Goal: Task Accomplishment & Management: Manage account settings

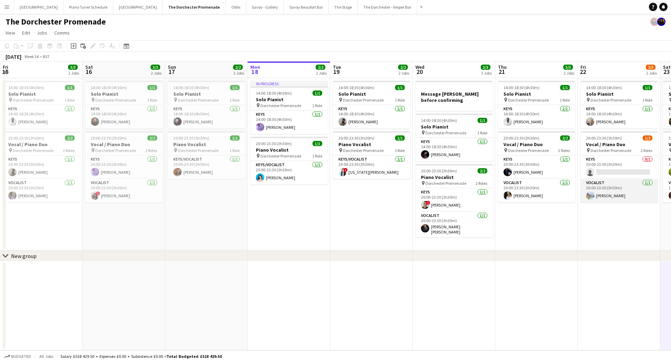
scroll to position [0, 307]
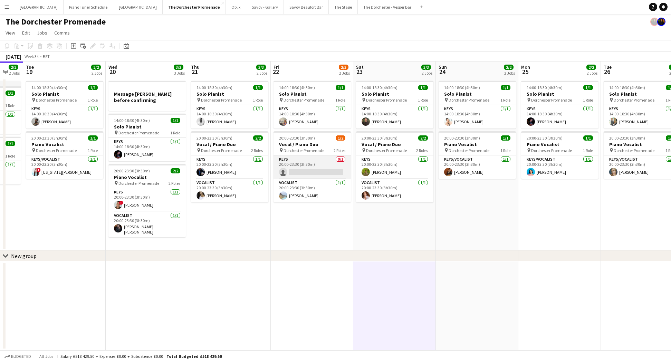
click at [319, 160] on app-card-role "Keys 0/1 20:00-23:30 (3h30m) single-neutral-actions" at bounding box center [311, 166] width 77 height 23
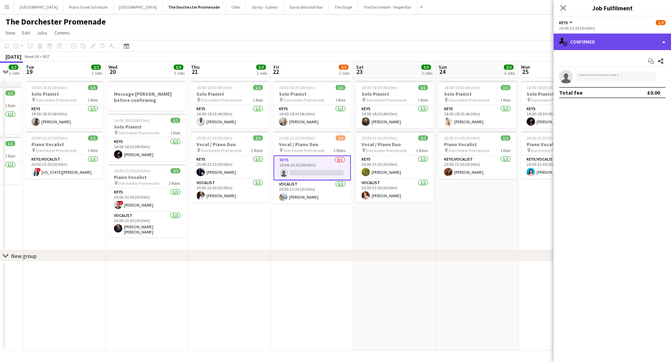
click at [611, 43] on div "single-neutral-actions-check-2 Confirmed" at bounding box center [611, 41] width 117 height 17
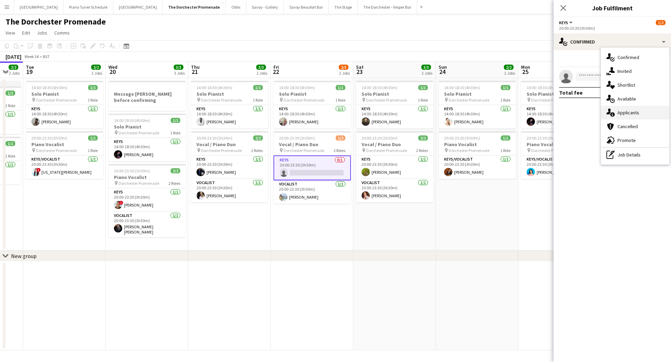
click at [630, 115] on div "single-neutral-actions-information Applicants" at bounding box center [634, 113] width 68 height 14
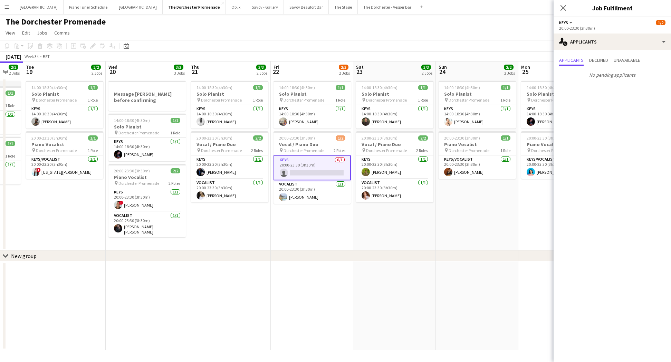
click at [566, 8] on app-icon "Close pop-in" at bounding box center [563, 8] width 8 height 8
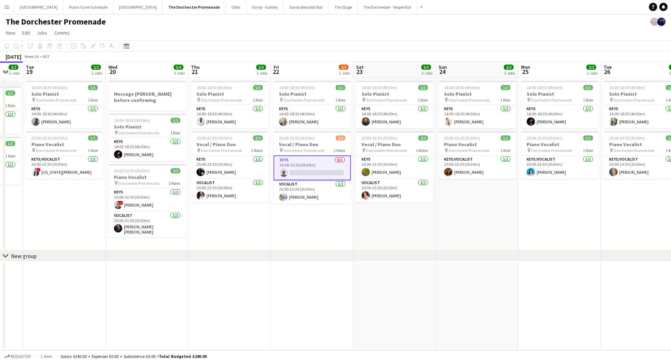
click at [329, 170] on app-card-role "Keys 0/1 20:00-23:30 (3h30m) single-neutral-actions" at bounding box center [311, 167] width 77 height 25
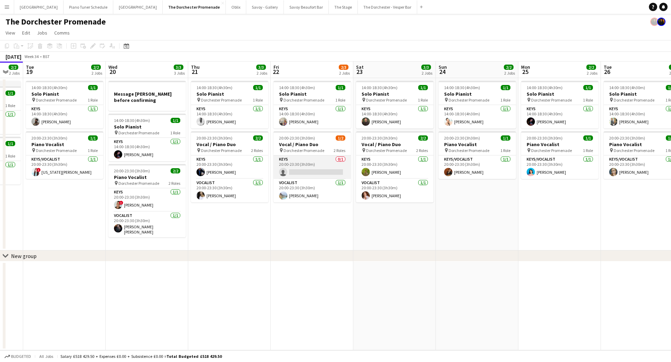
click at [329, 170] on app-card-role "Keys 0/1 20:00-23:30 (3h30m) single-neutral-actions" at bounding box center [311, 166] width 77 height 23
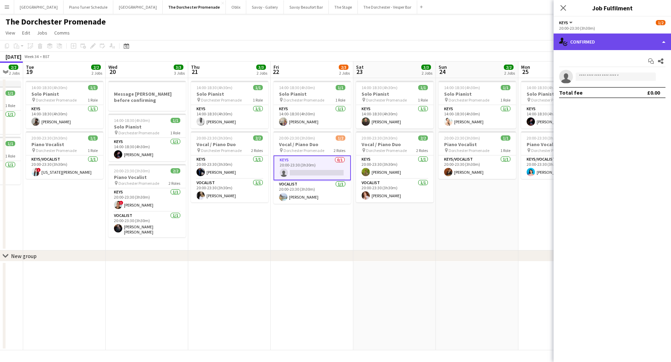
click at [642, 47] on div "single-neutral-actions-check-2 Confirmed" at bounding box center [611, 41] width 117 height 17
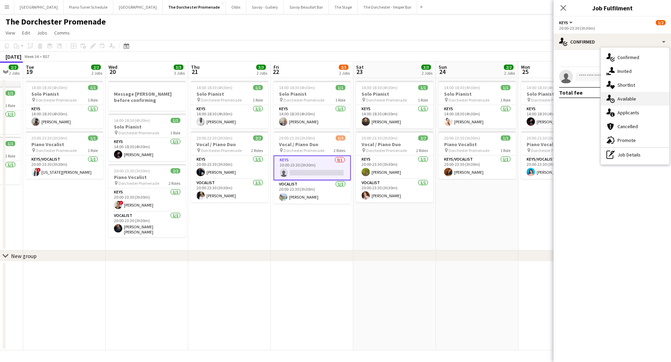
click at [632, 95] on div "single-neutral-actions-upload Available" at bounding box center [634, 99] width 68 height 14
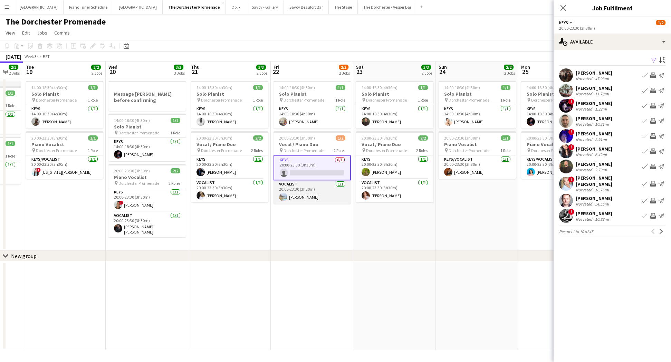
click at [302, 185] on app-card-role "Vocalist [DATE] 20:00-23:30 (3h30m) [PERSON_NAME]" at bounding box center [311, 191] width 77 height 23
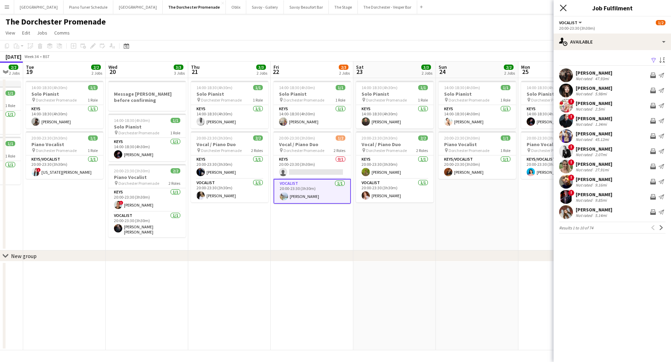
click at [565, 10] on icon at bounding box center [562, 7] width 7 height 7
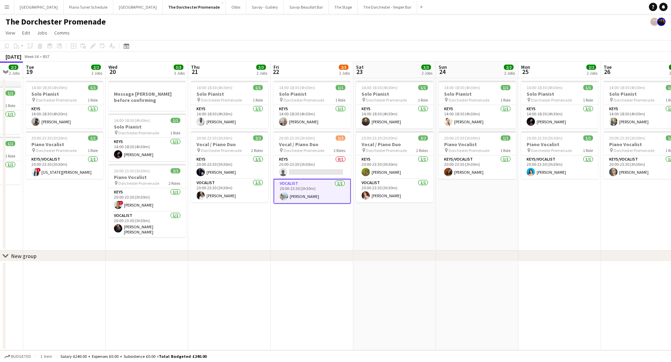
click at [288, 193] on app-card-role "Vocalist [DATE] 20:00-23:30 (3h30m) [PERSON_NAME]" at bounding box center [311, 191] width 77 height 25
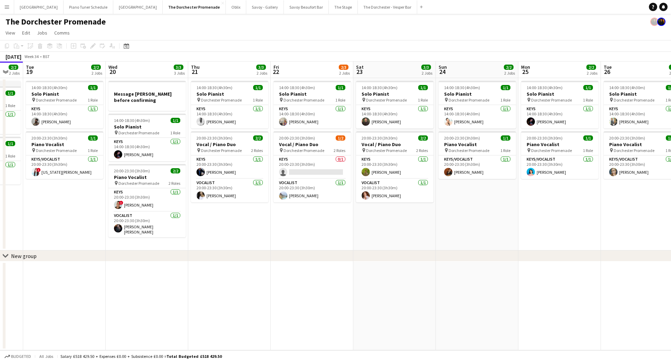
click at [310, 210] on app-date-cell "14:00-18:30 (4h30m) 1/1 Solo Pianist pin Dorchester Promenade 1 Role Keys [DATE…" at bounding box center [312, 164] width 82 height 172
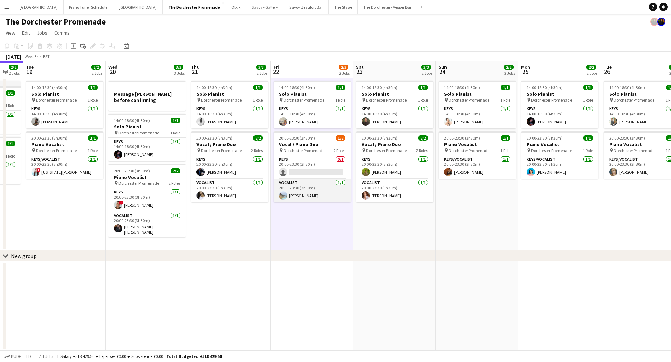
click at [308, 188] on app-card-role "Vocalist [DATE] 20:00-23:30 (3h30m) [PERSON_NAME]" at bounding box center [311, 190] width 77 height 23
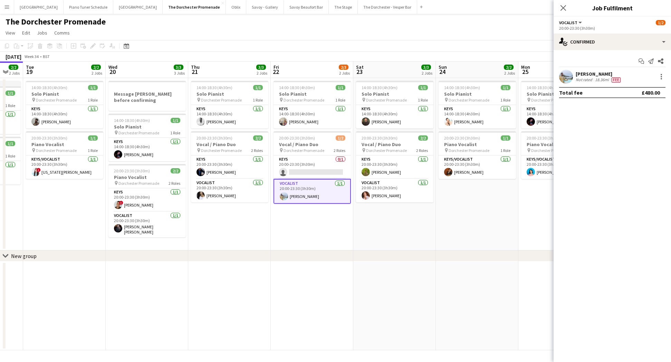
click at [659, 71] on div "[PERSON_NAME] Not rated 18.36mi Fee" at bounding box center [611, 77] width 117 height 14
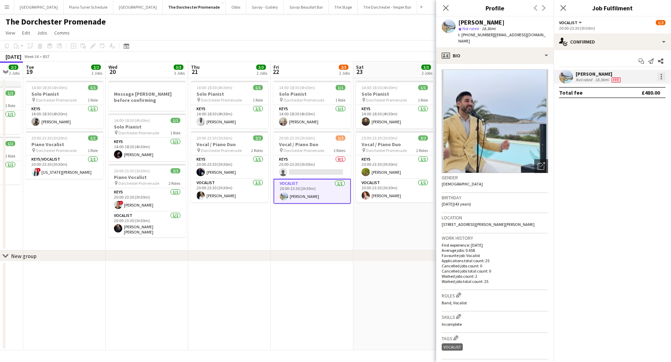
click at [661, 78] on div at bounding box center [661, 76] width 8 height 8
click at [639, 152] on button "Remove" at bounding box center [638, 155] width 54 height 17
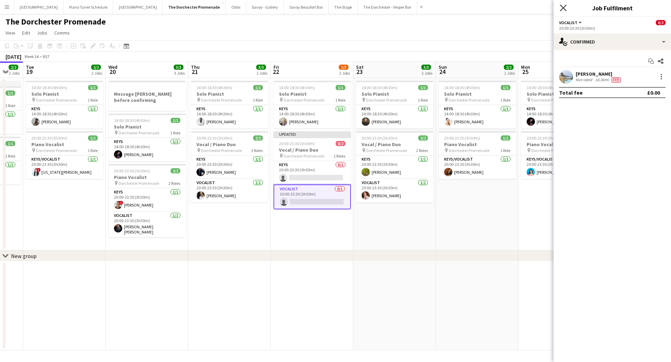
click at [558, 7] on div "Close pop-in" at bounding box center [562, 8] width 19 height 16
click at [560, 7] on icon "Close pop-in" at bounding box center [563, 8] width 6 height 6
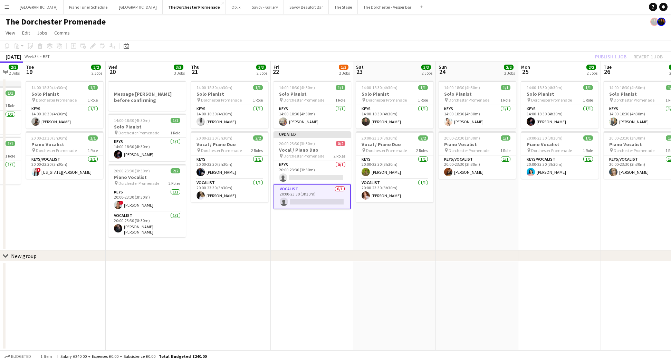
click at [430, 236] on app-date-cell "14:00-18:30 (4h30m) 1/1 Solo Pianist pin Dorchester Promenade 1 Role Keys [DATE…" at bounding box center [394, 164] width 82 height 172
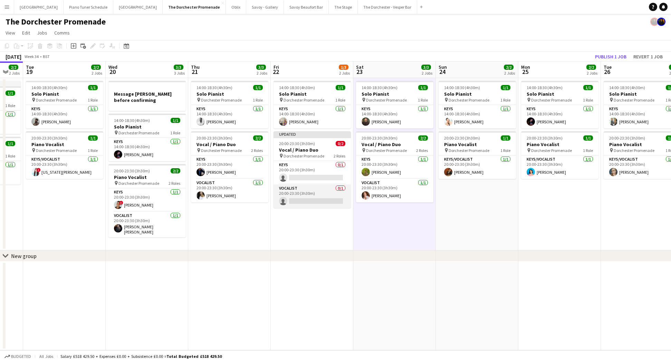
click at [303, 198] on app-card-role "Vocalist 0/1 20:00-23:30 (3h30m) single-neutral-actions" at bounding box center [311, 195] width 77 height 23
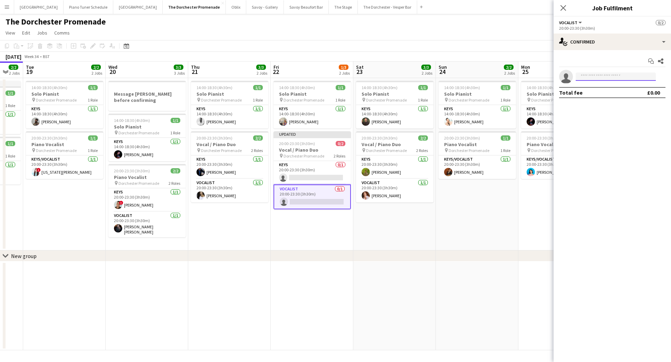
click at [603, 76] on input at bounding box center [615, 76] width 80 height 8
type input "******"
click at [606, 91] on span "[PERSON_NAME][EMAIL_ADDRESS][DOMAIN_NAME]" at bounding box center [615, 92] width 69 height 6
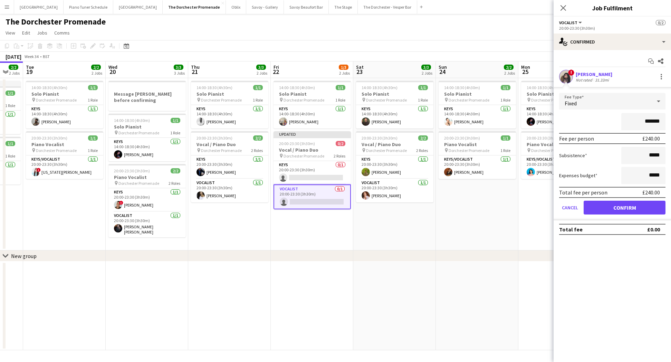
click at [612, 261] on mat-expansion-panel "check Confirmed Start chat Share ! [PERSON_NAME] Not rated 31.33mi Fee Type Fix…" at bounding box center [611, 206] width 117 height 312
click at [603, 210] on button "Confirm" at bounding box center [624, 208] width 82 height 14
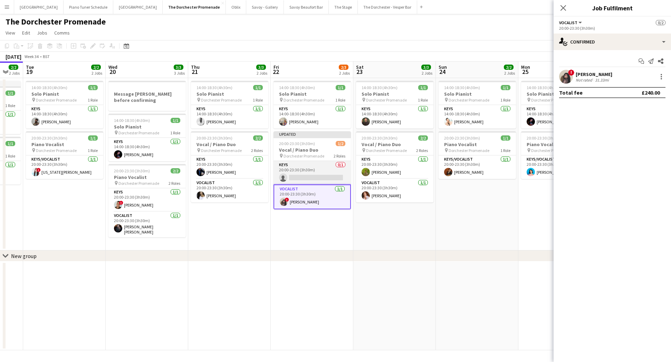
click at [319, 174] on app-card-role "Keys 0/1 20:00-23:30 (3h30m) single-neutral-actions" at bounding box center [311, 172] width 77 height 23
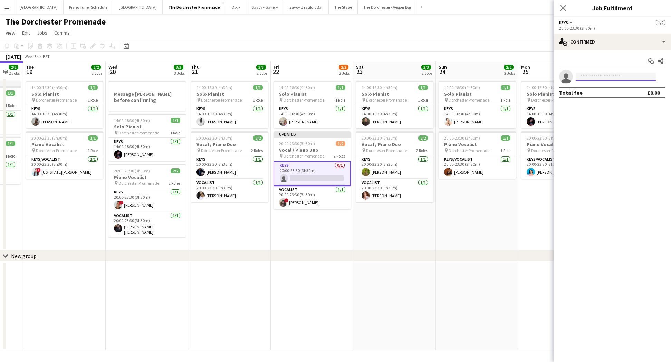
click at [625, 73] on input at bounding box center [615, 76] width 80 height 8
type input "*****"
click at [610, 95] on span "[PHONE_NUMBER]" at bounding box center [615, 98] width 69 height 6
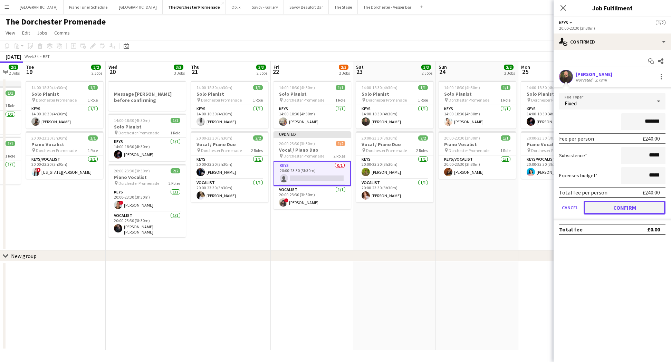
click at [596, 208] on button "Confirm" at bounding box center [624, 208] width 82 height 14
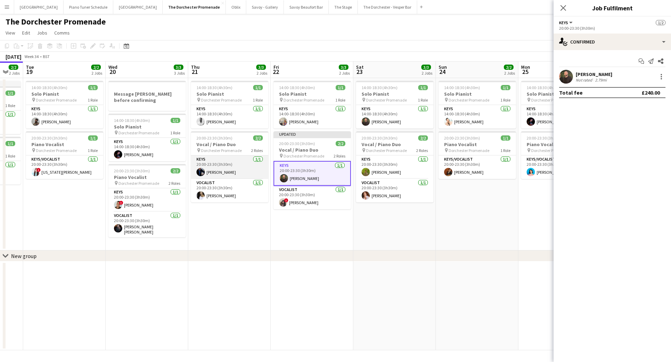
click at [236, 167] on app-card-role "Keys [DATE] 20:00-23:30 (3h30m) [PERSON_NAME]" at bounding box center [229, 166] width 77 height 23
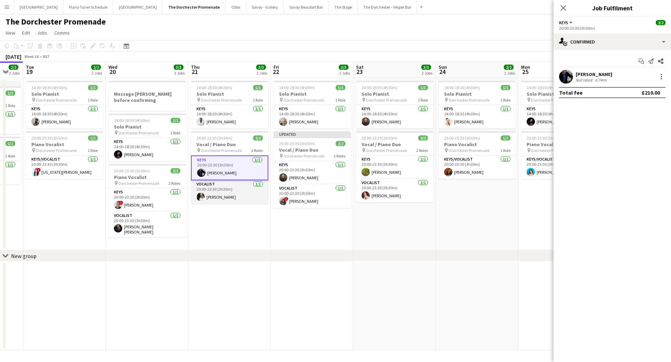
click at [236, 184] on app-card-role "Vocalist [DATE] 20:00-23:30 (3h30m) [PERSON_NAME]" at bounding box center [229, 191] width 77 height 23
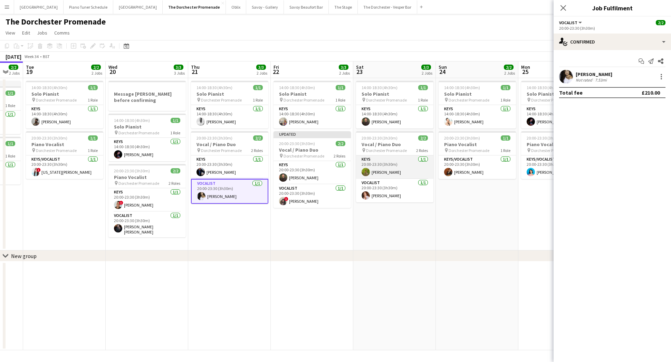
click at [374, 167] on app-card-role "Keys [DATE] 20:00-23:30 (3h30m) [PERSON_NAME]" at bounding box center [394, 166] width 77 height 23
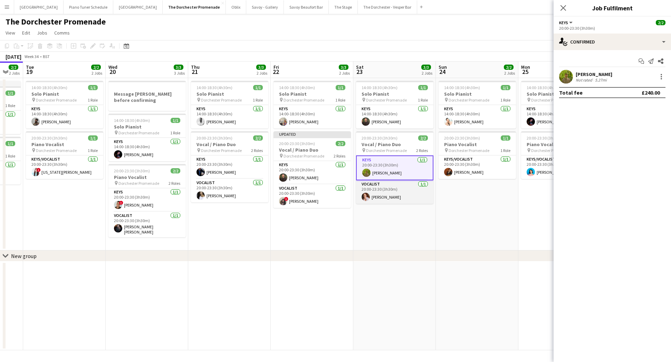
click at [380, 192] on app-card-role "Vocalist [DATE] 20:00-23:30 (3h30m) [PERSON_NAME]" at bounding box center [394, 191] width 77 height 23
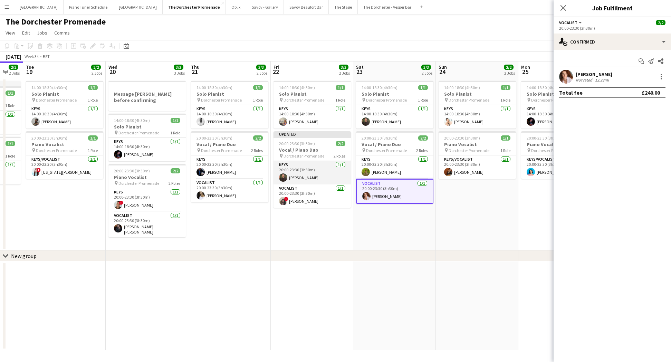
click at [312, 167] on app-card-role "Keys [DATE] 20:00-23:30 (3h30m) [PERSON_NAME]" at bounding box center [311, 172] width 77 height 23
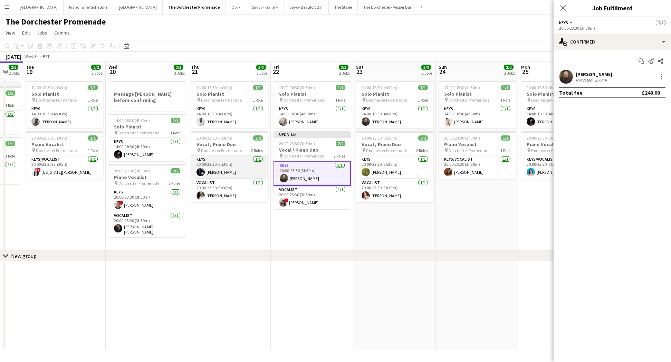
click at [212, 168] on app-card-role "Keys [DATE] 20:00-23:30 (3h30m) [PERSON_NAME]" at bounding box center [229, 166] width 77 height 23
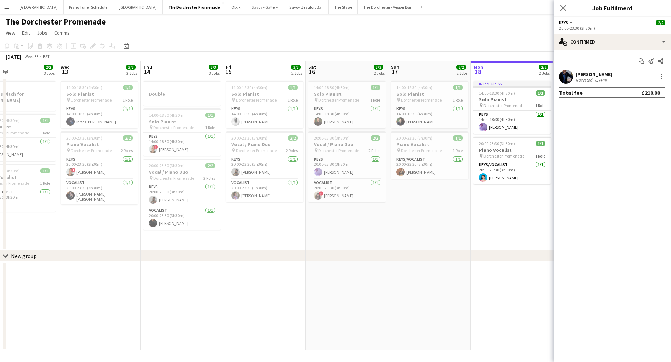
scroll to position [0, 177]
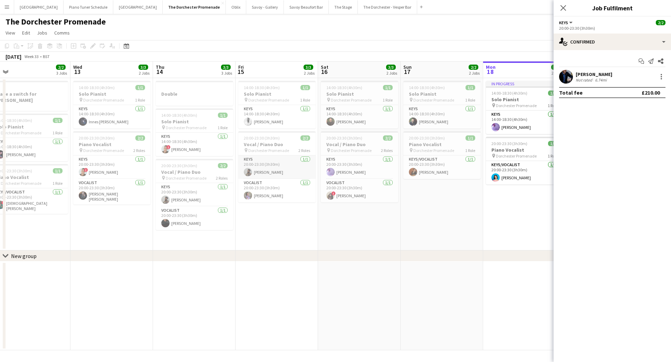
click at [256, 161] on app-card-role "Keys [DATE] 20:00-23:30 (3h30m) [PERSON_NAME]" at bounding box center [276, 166] width 77 height 23
click at [272, 187] on app-card-role "Vocalist [DATE] 20:00-23:30 (3h30m) [PERSON_NAME]" at bounding box center [276, 191] width 77 height 23
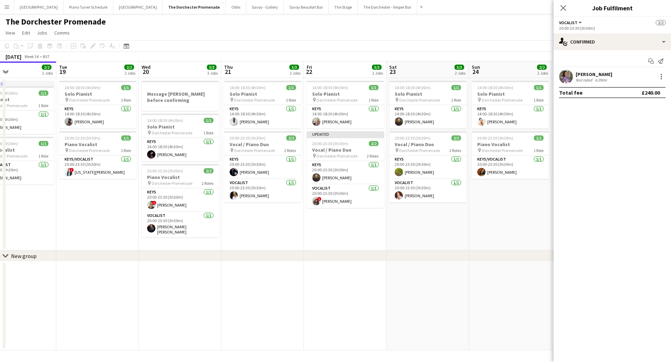
scroll to position [0, 321]
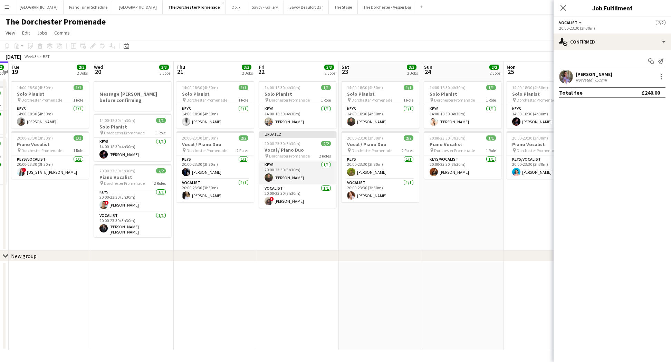
click at [284, 177] on app-card-role "Keys [DATE] 20:00-23:30 (3h30m) [PERSON_NAME]" at bounding box center [297, 172] width 77 height 23
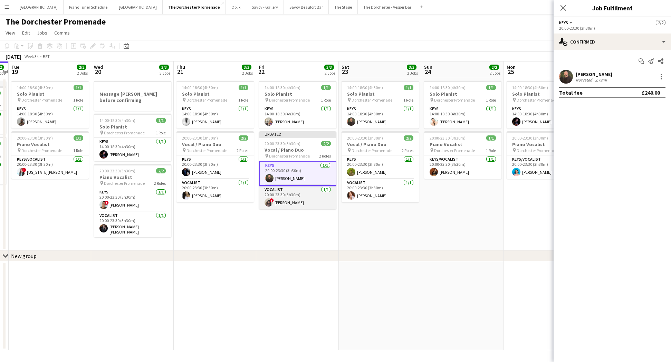
click at [293, 189] on app-card-role "Vocalist [DATE] 20:00-23:30 (3h30m) ! [PERSON_NAME]" at bounding box center [297, 197] width 77 height 23
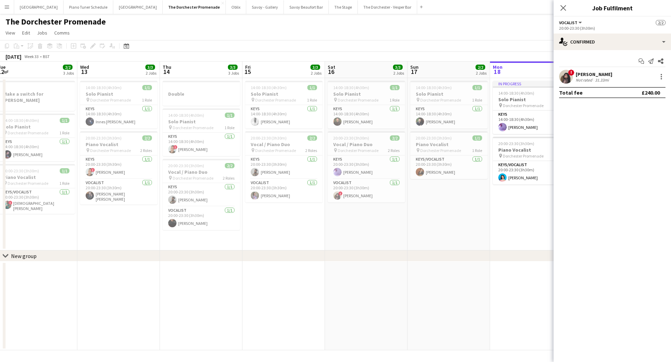
scroll to position [0, 155]
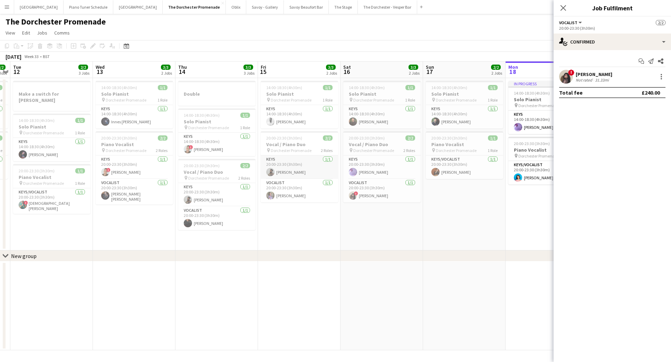
click at [293, 168] on app-card-role "Keys [DATE] 20:00-23:30 (3h30m) [PERSON_NAME]" at bounding box center [299, 166] width 77 height 23
click at [412, 172] on app-card-role "Keys [DATE] 20:00-23:30 (3h30m) [PERSON_NAME]" at bounding box center [381, 166] width 77 height 23
click at [216, 191] on app-card-role "Keys [DATE] 20:00-23:30 (3h30m) [PERSON_NAME]" at bounding box center [216, 194] width 77 height 23
click at [219, 225] on app-card-role "Vocalist [DATE] 20:00-23:30 (3h30m) [PERSON_NAME]" at bounding box center [216, 219] width 77 height 23
click at [127, 176] on app-card-role "Keys [DATE] 20:00-23:30 (3h30m) ! [PERSON_NAME]" at bounding box center [134, 166] width 77 height 23
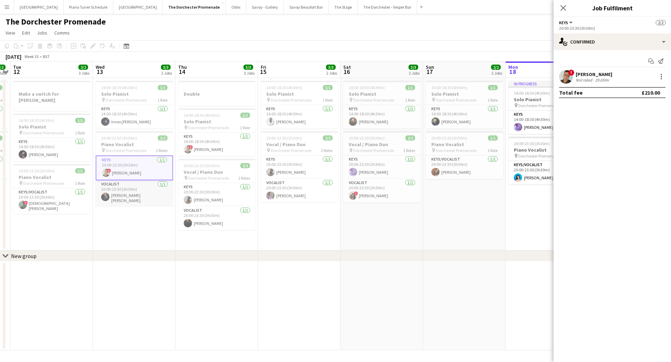
click at [133, 185] on app-card-role "Vocalist [DATE] 20:00-23:30 (3h30m) [PERSON_NAME] [PERSON_NAME]" at bounding box center [134, 193] width 77 height 26
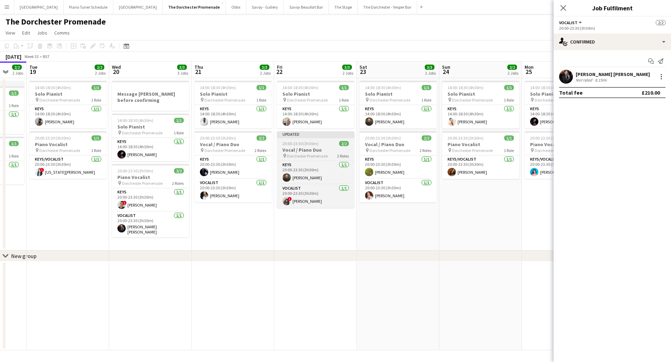
scroll to position [0, 222]
click at [313, 149] on h3 "Vocal / Piano Duo" at bounding box center [314, 150] width 77 height 6
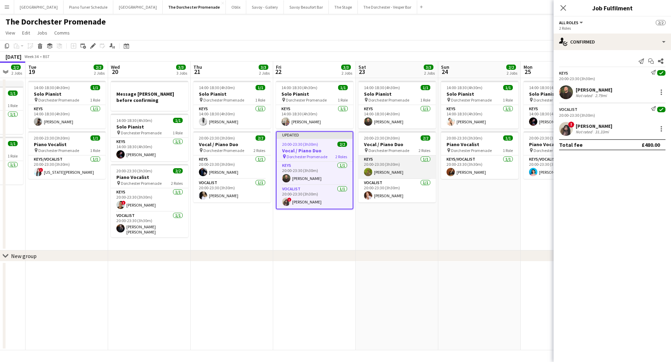
click at [385, 169] on app-card-role "Keys [DATE] 20:00-23:30 (3h30m) [PERSON_NAME]" at bounding box center [396, 166] width 77 height 23
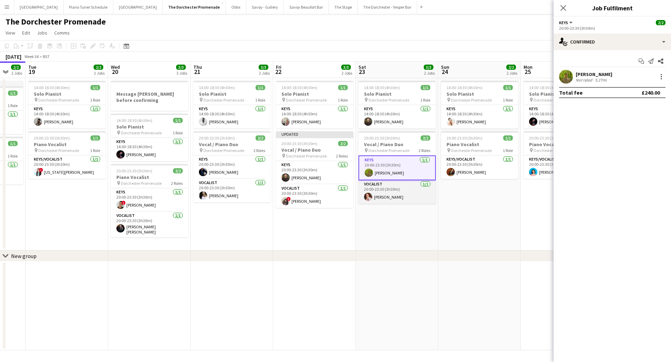
click at [392, 181] on app-card-role "Vocalist [DATE] 20:00-23:30 (3h30m) [PERSON_NAME]" at bounding box center [396, 191] width 77 height 23
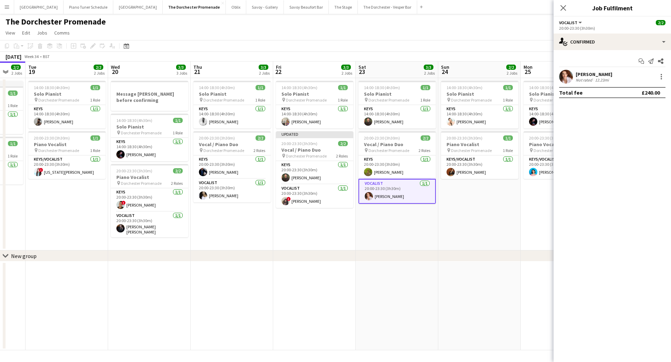
scroll to position [0, 222]
click at [238, 164] on app-card-role "Keys [DATE] 20:00-23:30 (3h30m) [PERSON_NAME]" at bounding box center [232, 166] width 77 height 23
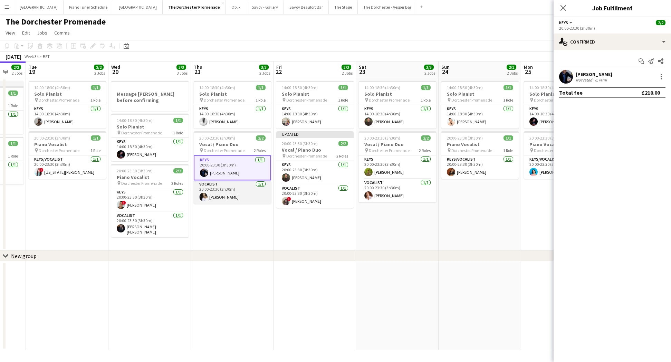
click at [232, 195] on app-card-role "Vocalist [DATE] 20:00-23:30 (3h30m) [PERSON_NAME]" at bounding box center [232, 191] width 77 height 23
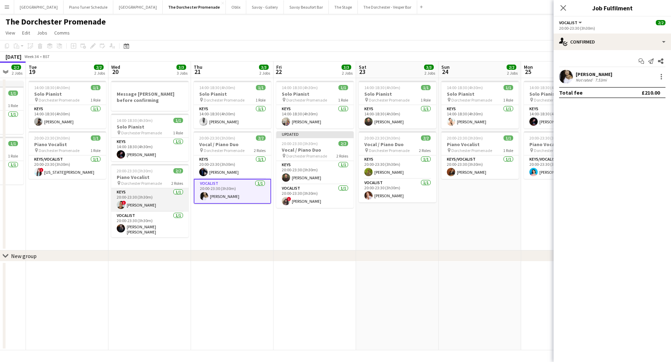
click at [176, 193] on app-card-role "Keys [DATE] 20:00-23:30 (3h30m) ! [PERSON_NAME]" at bounding box center [149, 199] width 77 height 23
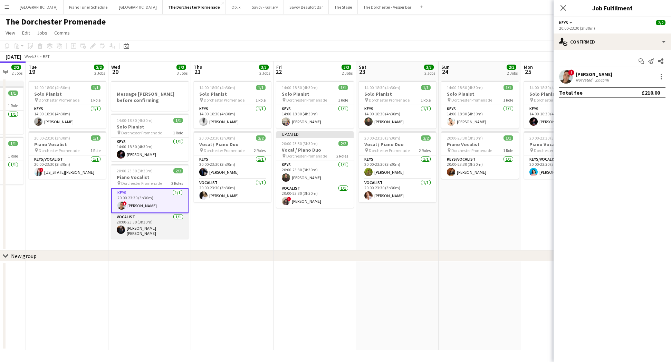
click at [156, 221] on app-card-role "Vocalist [DATE] 20:00-23:30 (3h30m) [PERSON_NAME] [PERSON_NAME]" at bounding box center [149, 226] width 77 height 26
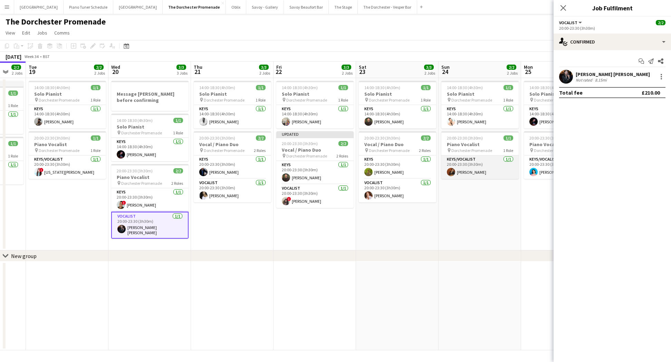
click at [465, 168] on app-card-role "Keys/Vocalist [DATE] 20:00-23:30 (3h30m) [PERSON_NAME]" at bounding box center [479, 166] width 77 height 23
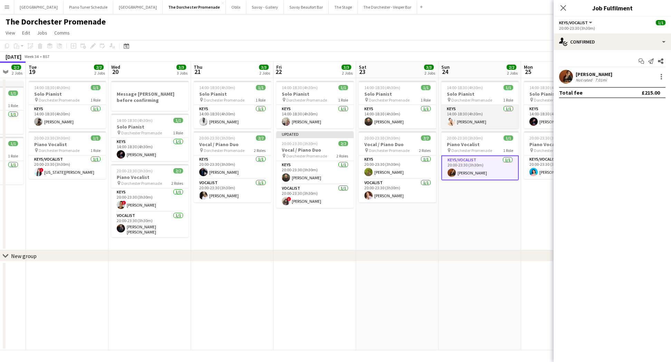
click at [470, 114] on app-card-role "Keys [DATE] 14:00-18:30 (4h30m) [PERSON_NAME]" at bounding box center [479, 116] width 77 height 23
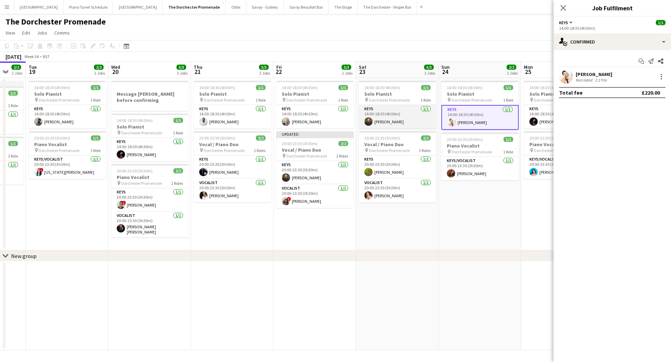
click at [388, 113] on app-card-role "Keys [DATE] 14:00-18:30 (4h30m) [PERSON_NAME]" at bounding box center [397, 116] width 77 height 23
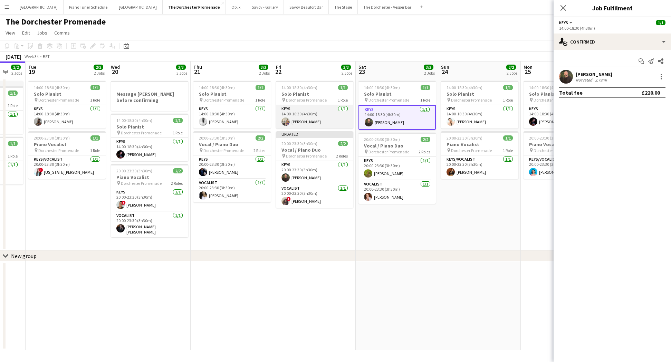
click at [316, 116] on app-card-role "Keys [DATE] 14:00-18:30 (4h30m) [PERSON_NAME]" at bounding box center [314, 116] width 77 height 23
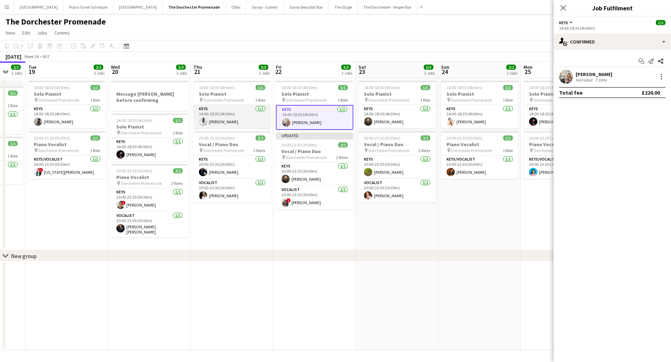
click at [228, 122] on app-card-role "Keys [DATE] 14:00-18:30 (4h30m) [PERSON_NAME]" at bounding box center [231, 116] width 77 height 23
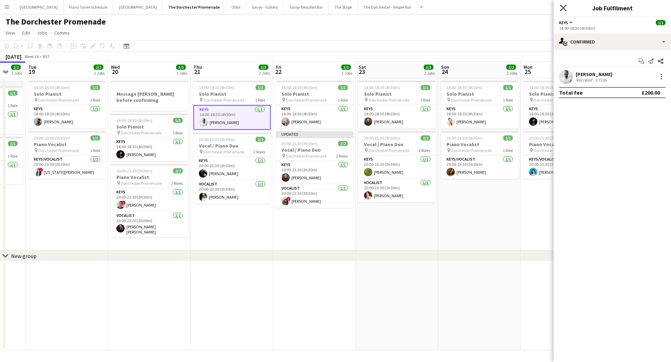
click at [564, 8] on icon "Close pop-in" at bounding box center [562, 7] width 7 height 7
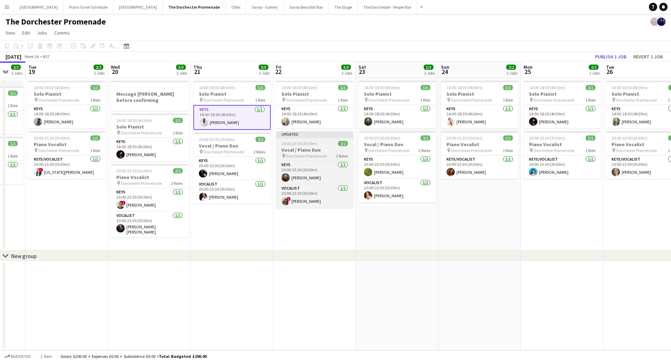
click at [324, 145] on div "20:00-23:30 (3h30m) 2/2" at bounding box center [314, 143] width 77 height 5
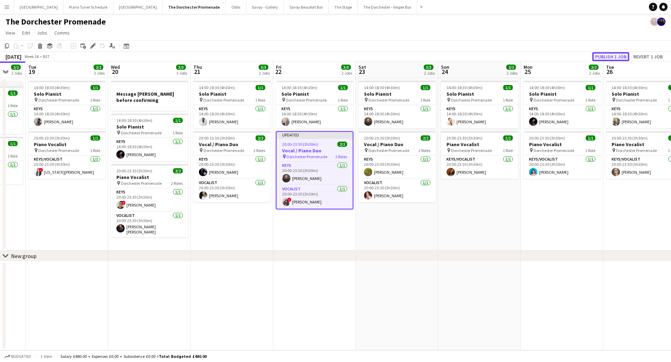
click at [605, 54] on button "Publish 1 job" at bounding box center [610, 56] width 37 height 9
